Goal: Find specific page/section: Find specific page/section

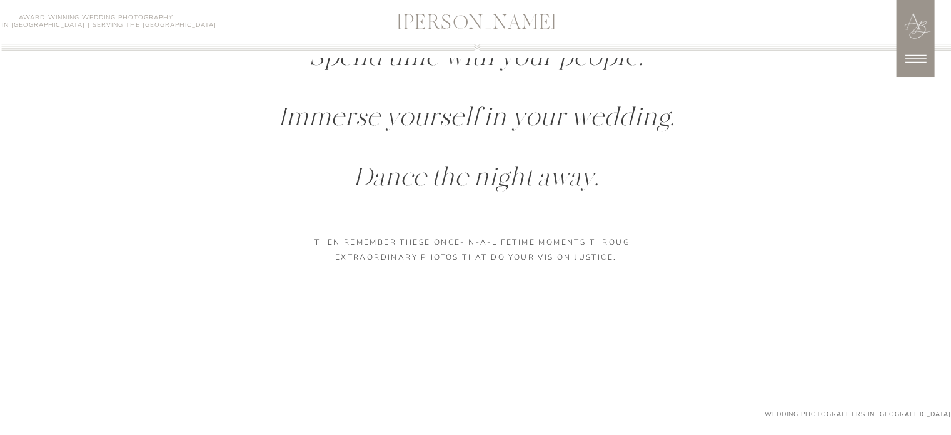
scroll to position [1170, 0]
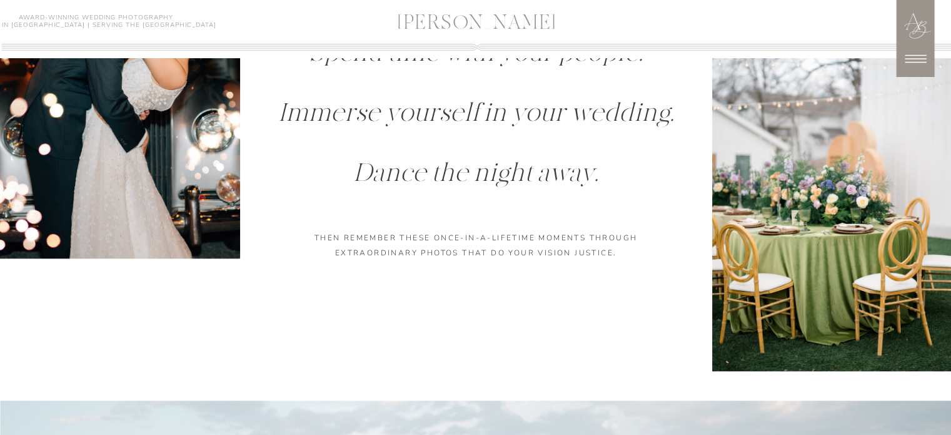
click at [914, 56] on icon at bounding box center [915, 58] width 31 height 31
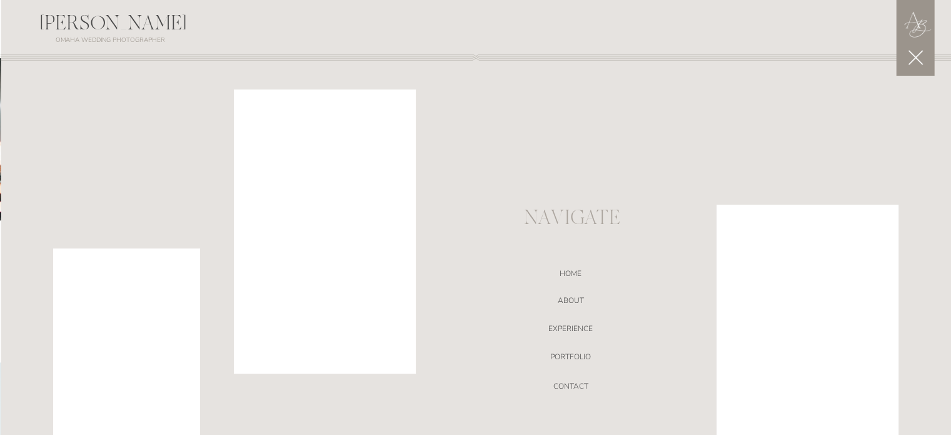
scroll to position [1208, 0]
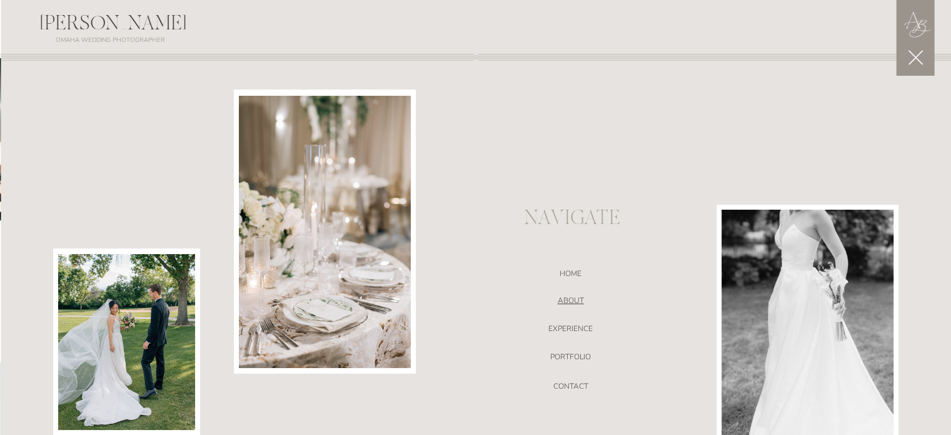
click at [573, 300] on nav "ABOUT" at bounding box center [570, 302] width 265 height 13
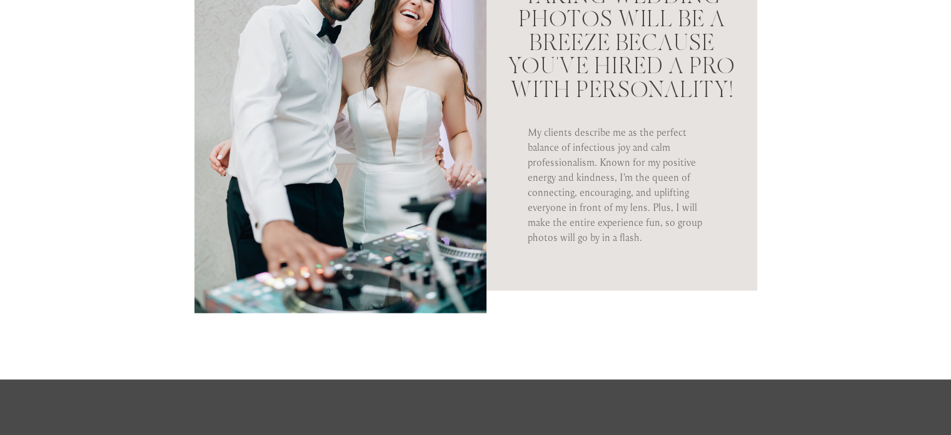
click at [509, 228] on div at bounding box center [610, 113] width 295 height 353
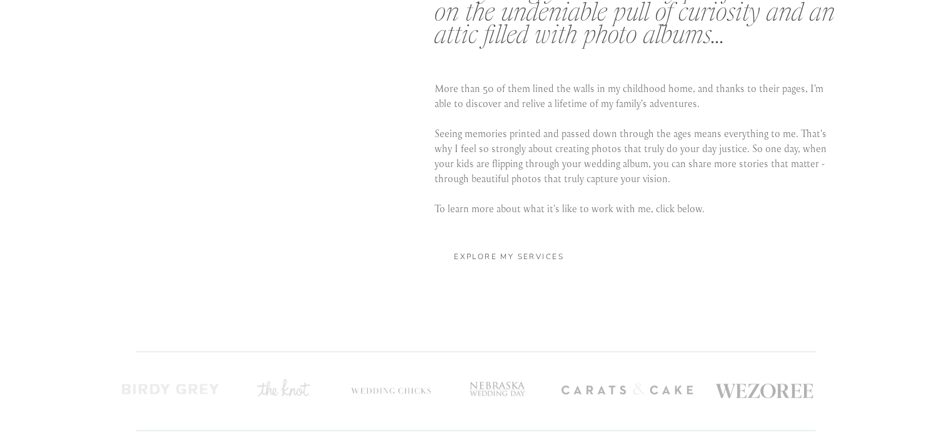
scroll to position [2426, 0]
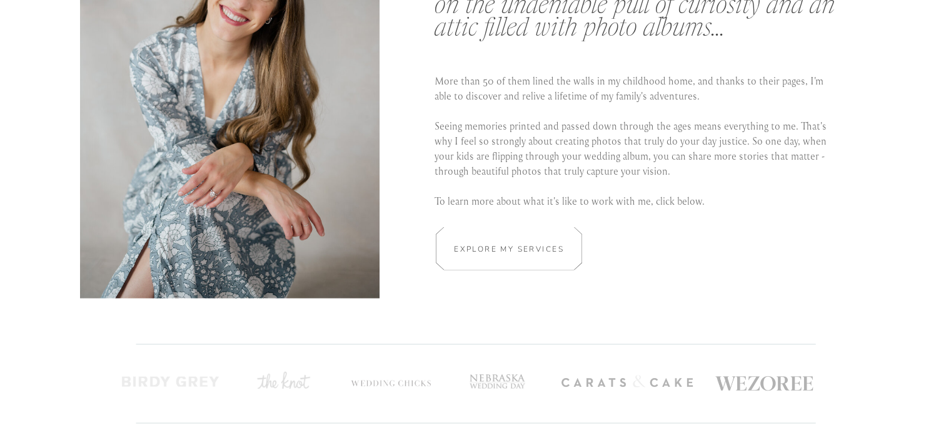
click at [505, 250] on h2 "Explore my services" at bounding box center [509, 249] width 118 height 12
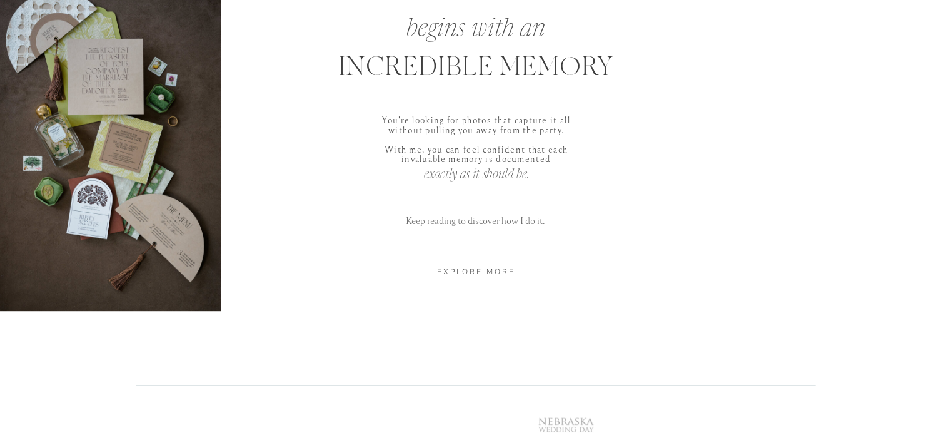
scroll to position [645, 0]
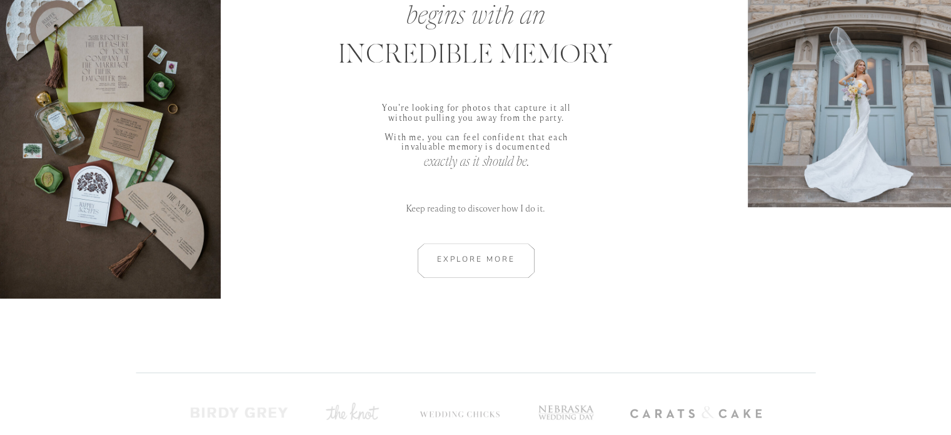
click at [503, 259] on div at bounding box center [476, 260] width 168 height 34
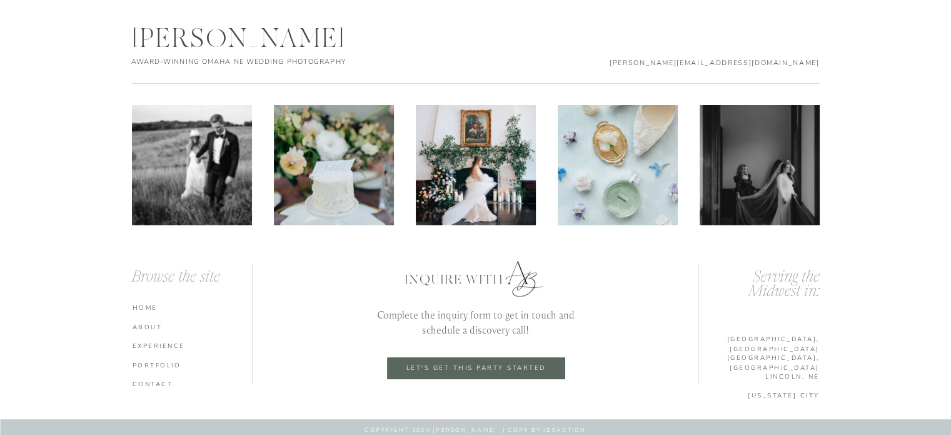
scroll to position [4368, 0]
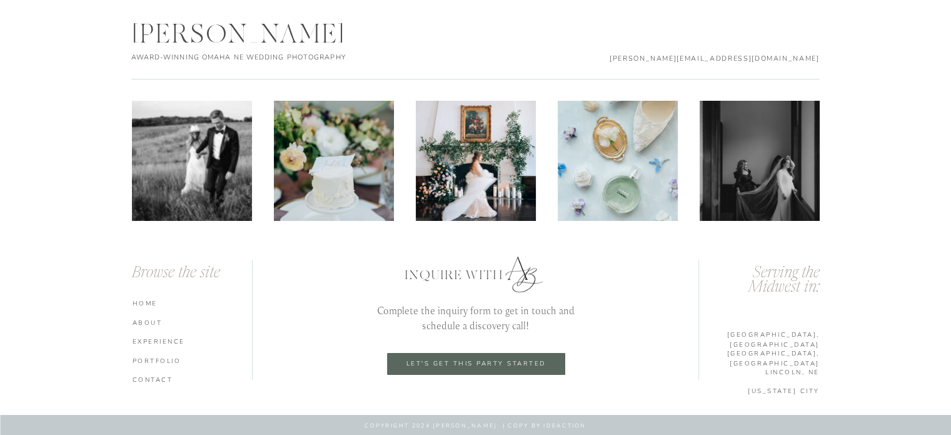
click at [475, 367] on p "let's get this party started" at bounding box center [476, 364] width 158 height 8
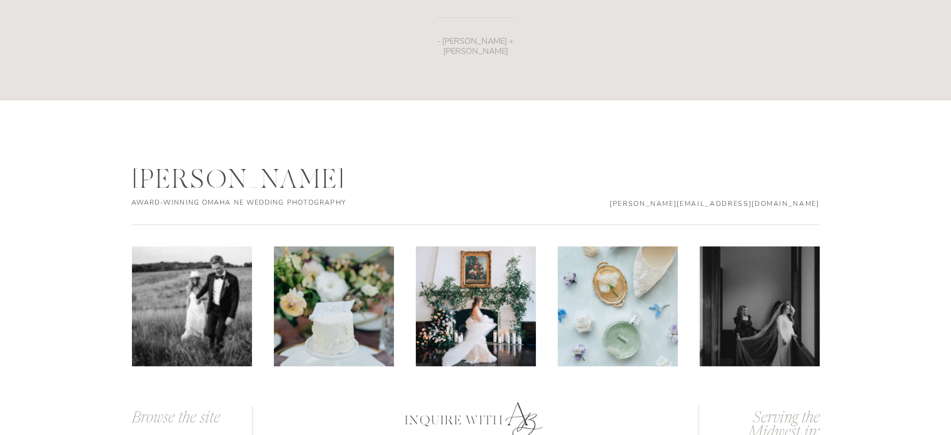
scroll to position [1970, 0]
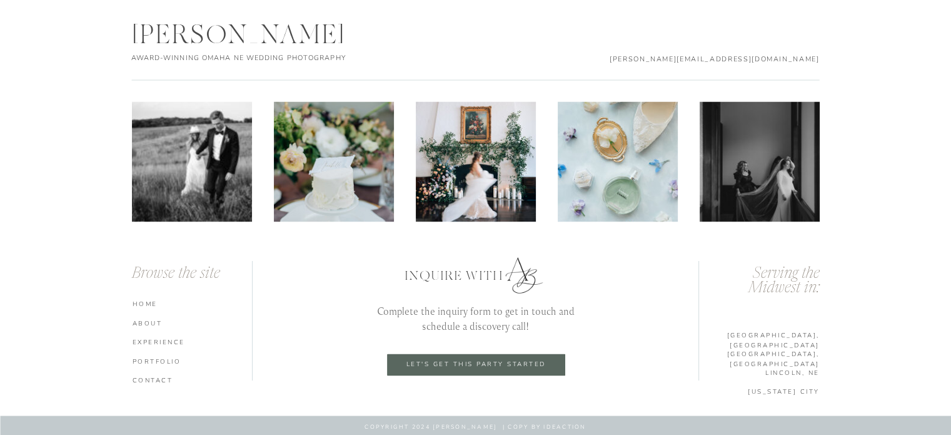
click at [162, 362] on nav "portfolio" at bounding box center [194, 361] width 123 height 9
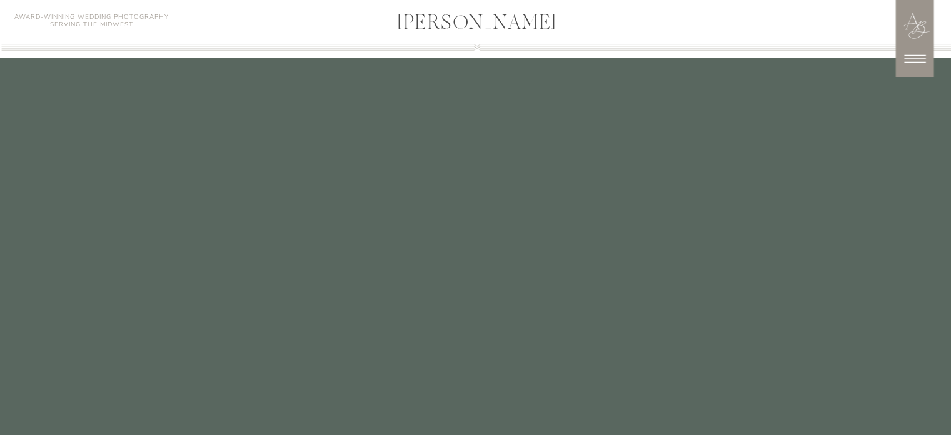
scroll to position [2878, 0]
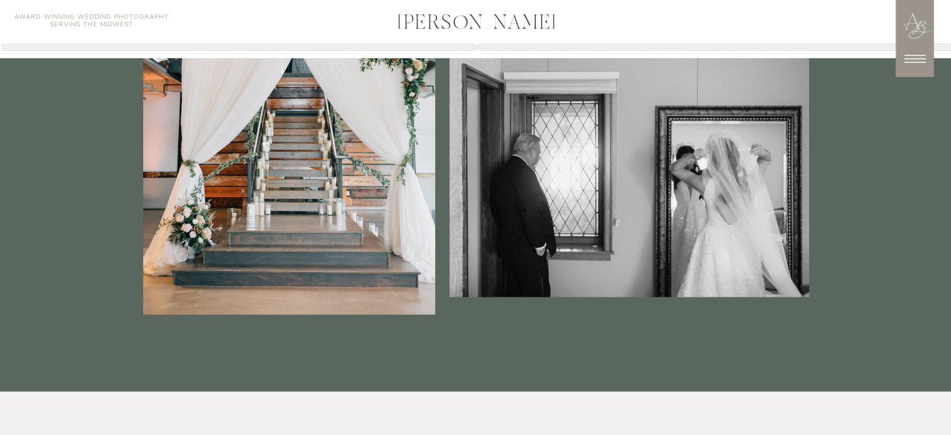
click at [913, 63] on icon at bounding box center [914, 58] width 31 height 31
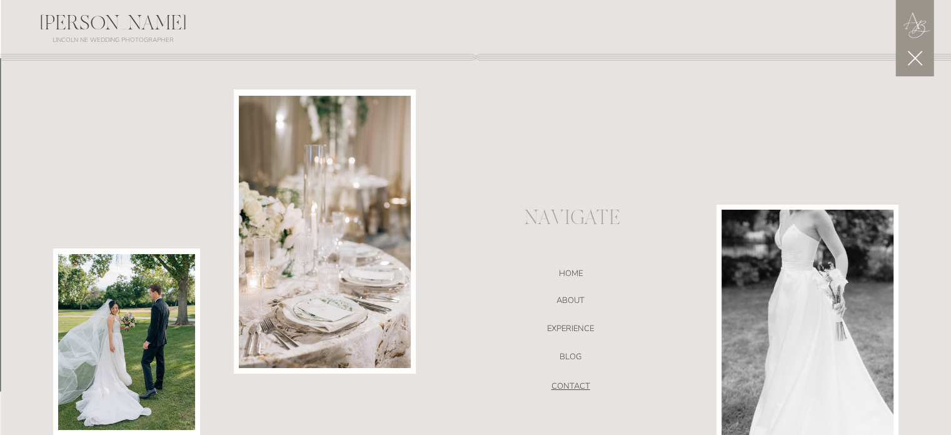
click at [582, 385] on nav "CONTACT" at bounding box center [570, 388] width 265 height 13
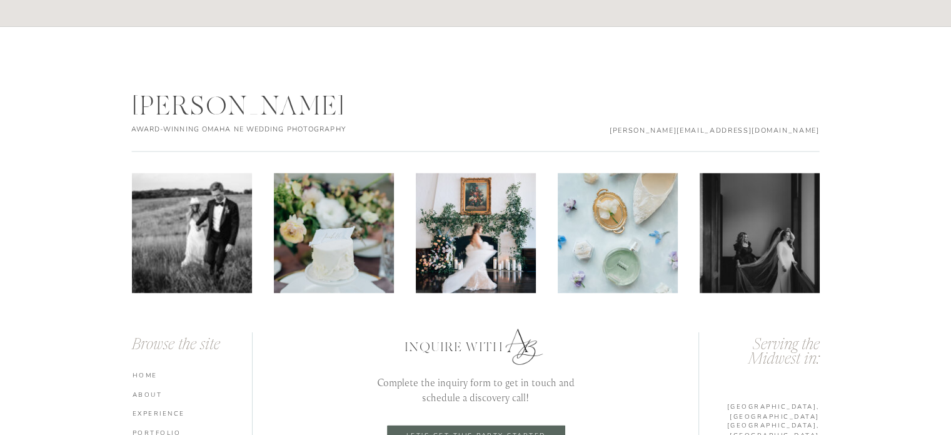
scroll to position [1970, 0]
